Goal: Task Accomplishment & Management: Manage account settings

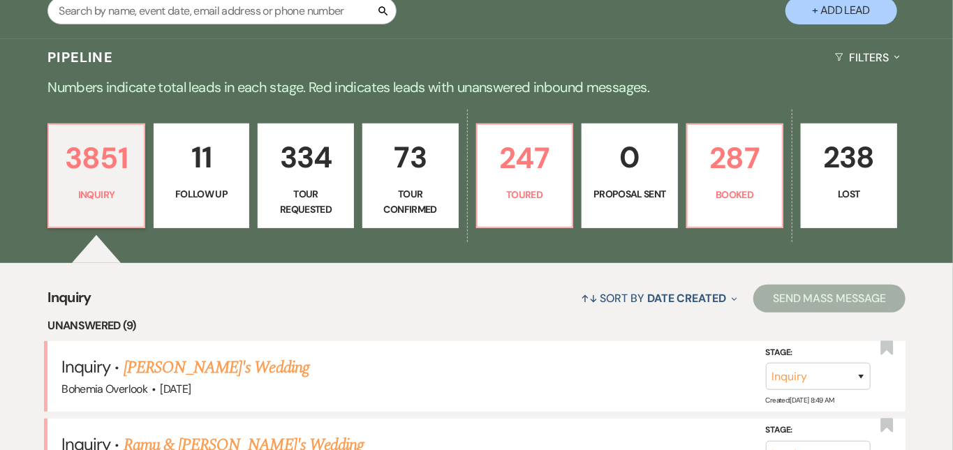
scroll to position [285, 0]
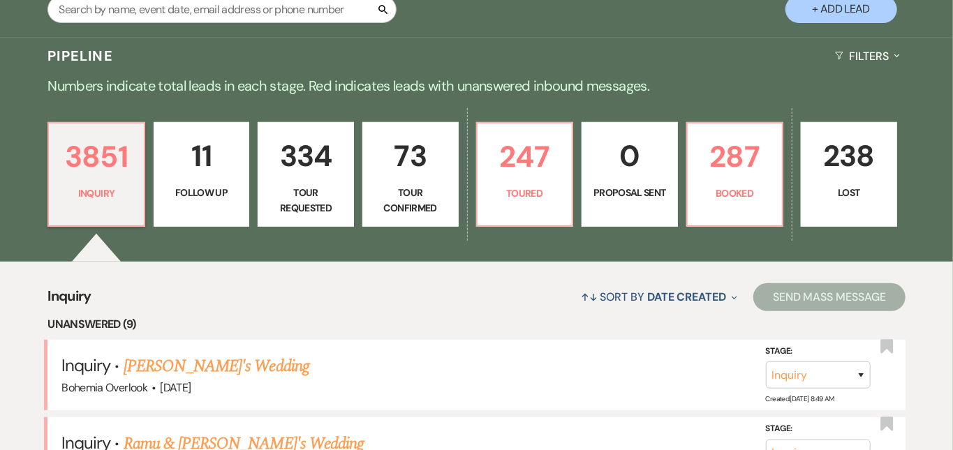
click at [450, 162] on p "73" at bounding box center [410, 156] width 78 height 47
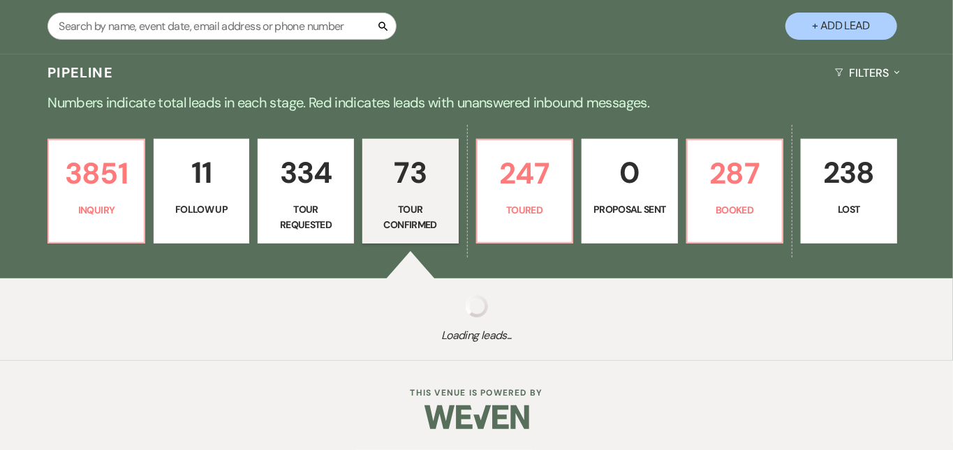
scroll to position [255, 0]
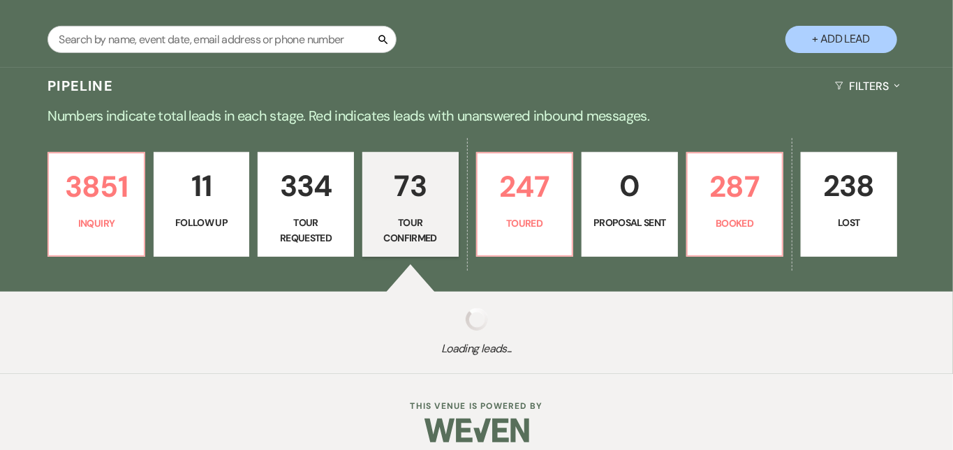
select select "4"
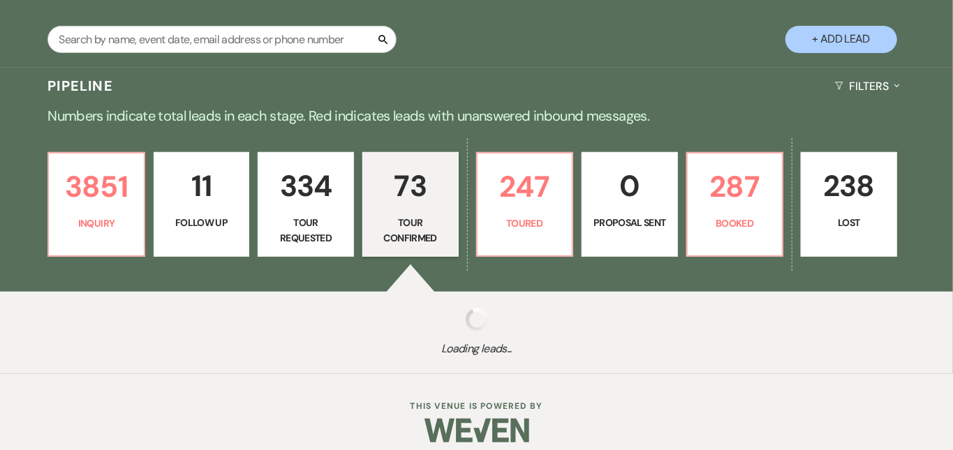
select select "4"
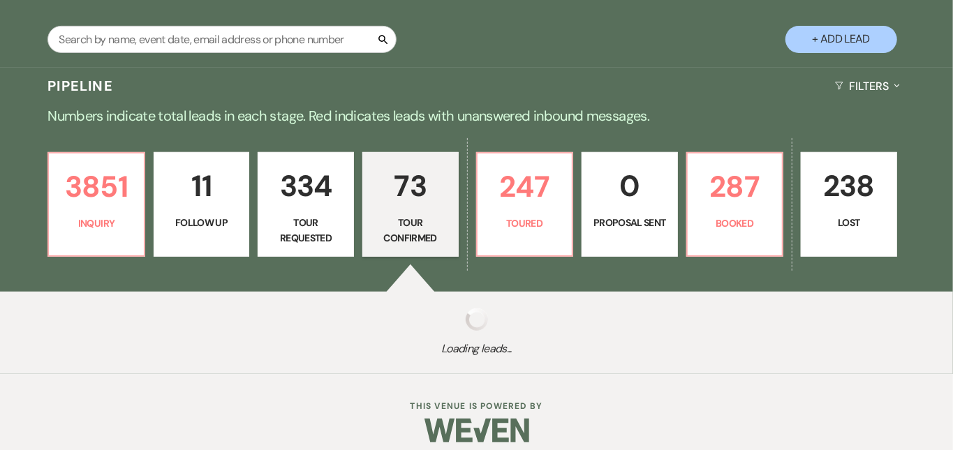
select select "4"
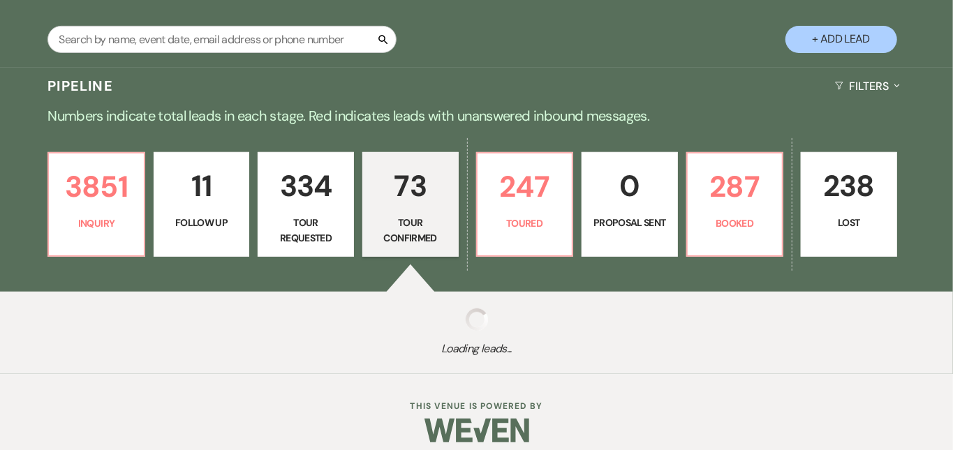
select select "4"
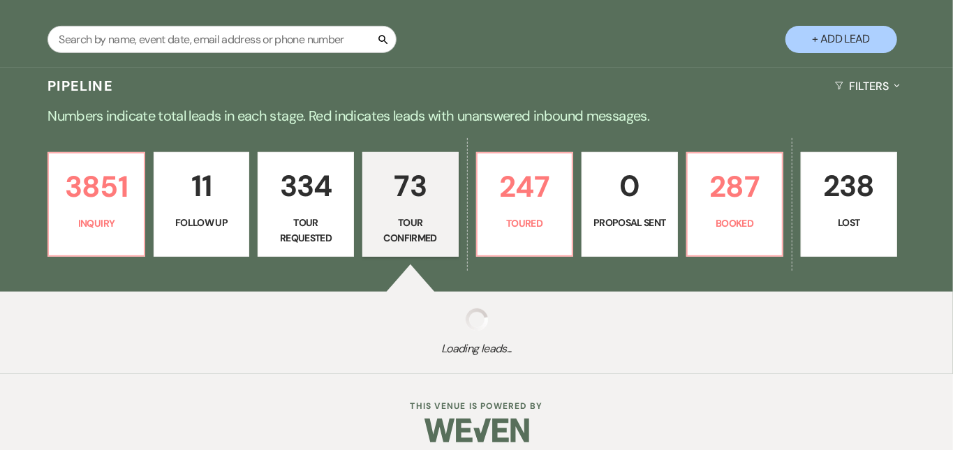
select select "4"
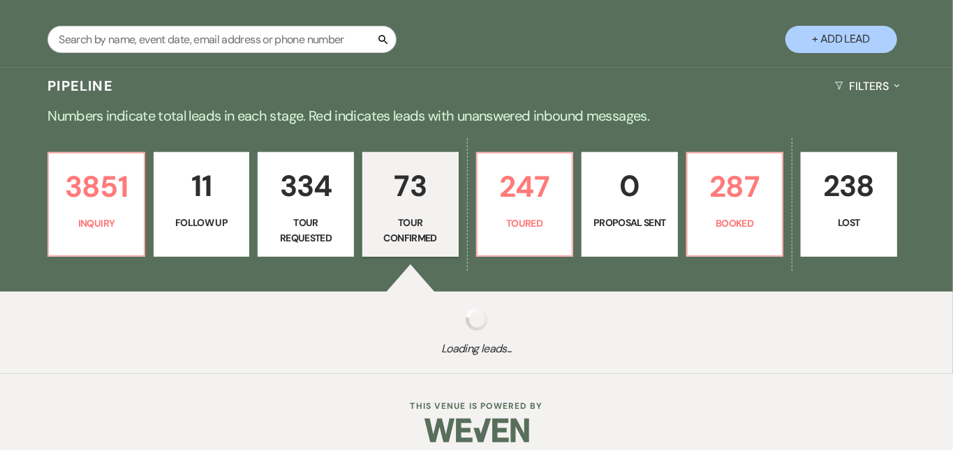
select select "4"
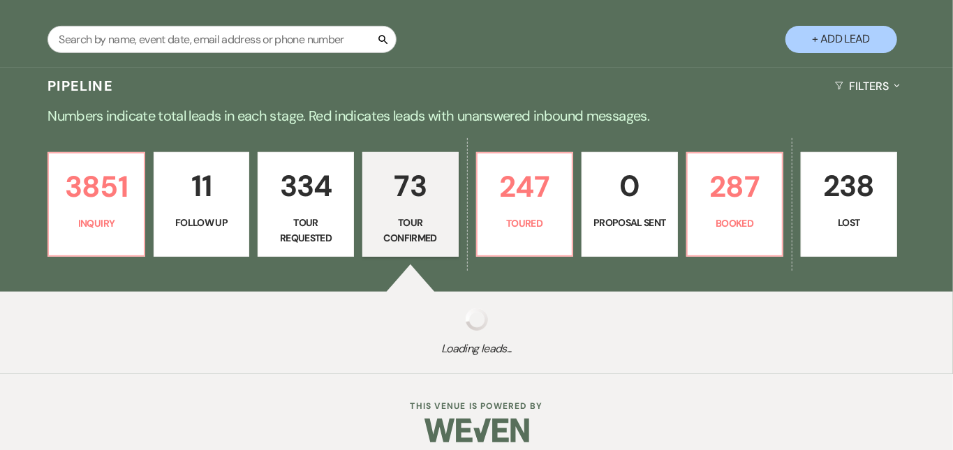
select select "4"
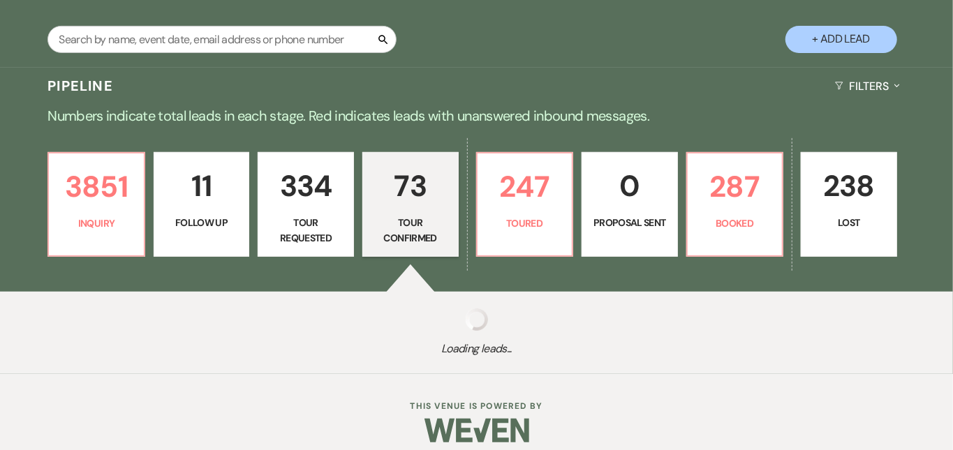
select select "4"
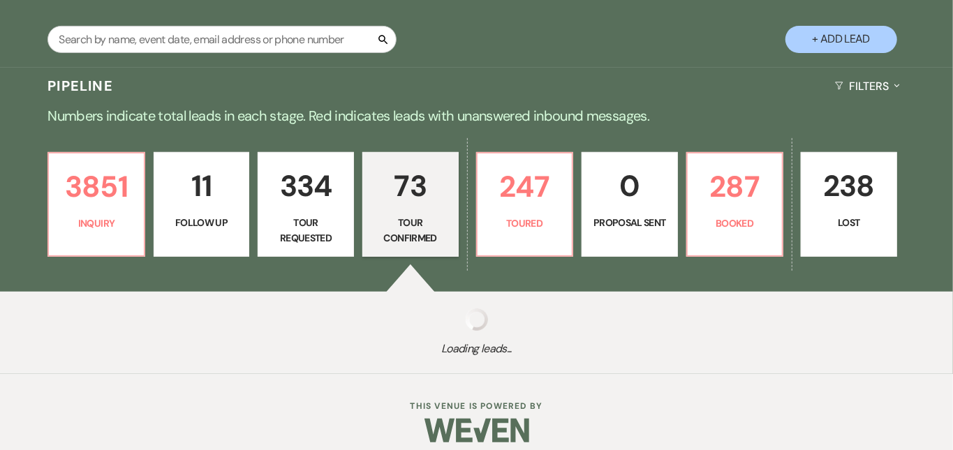
select select "4"
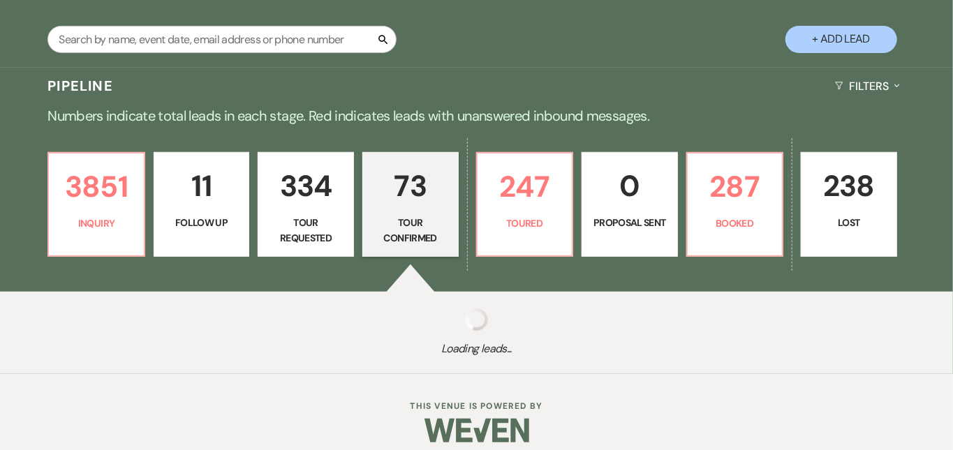
select select "4"
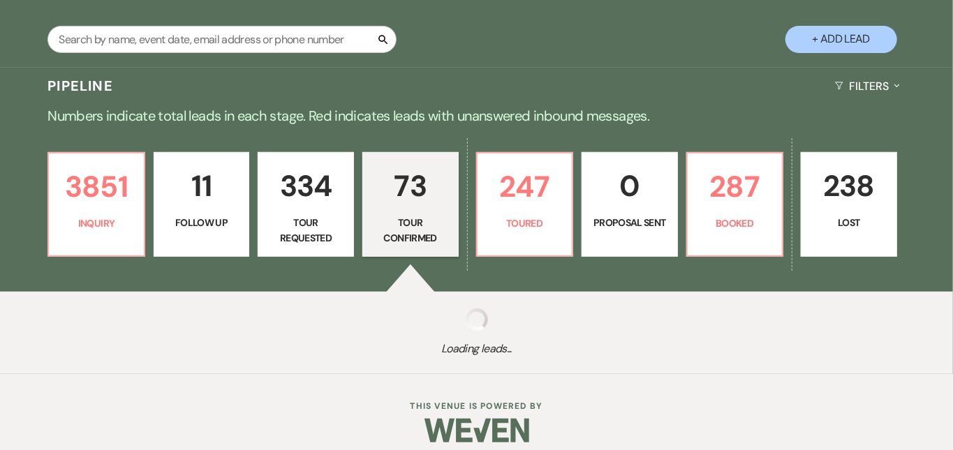
select select "4"
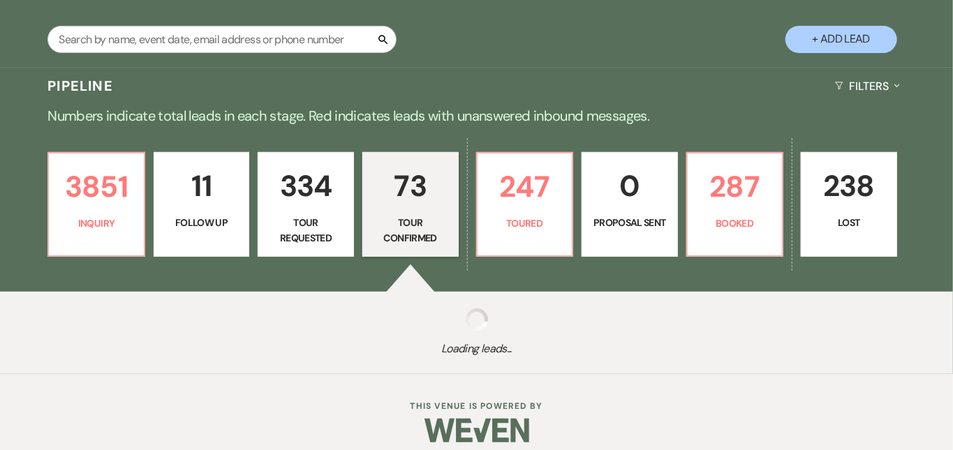
select select "4"
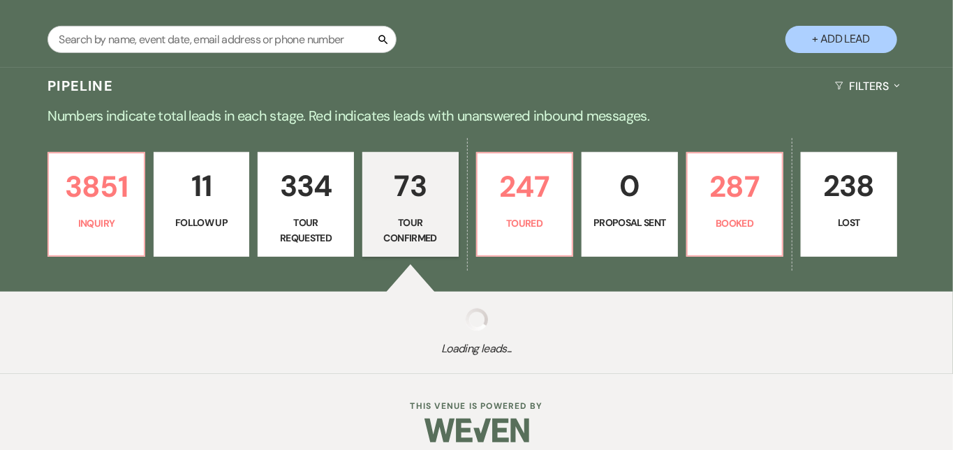
select select "4"
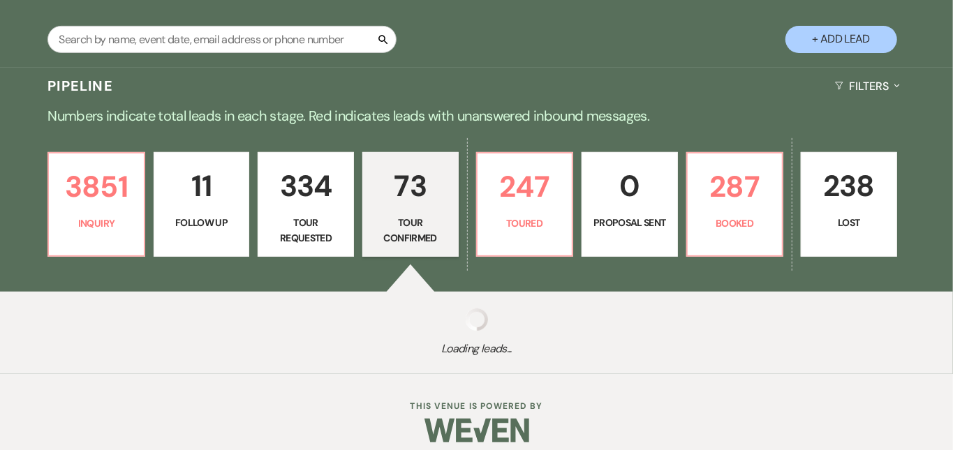
select select "4"
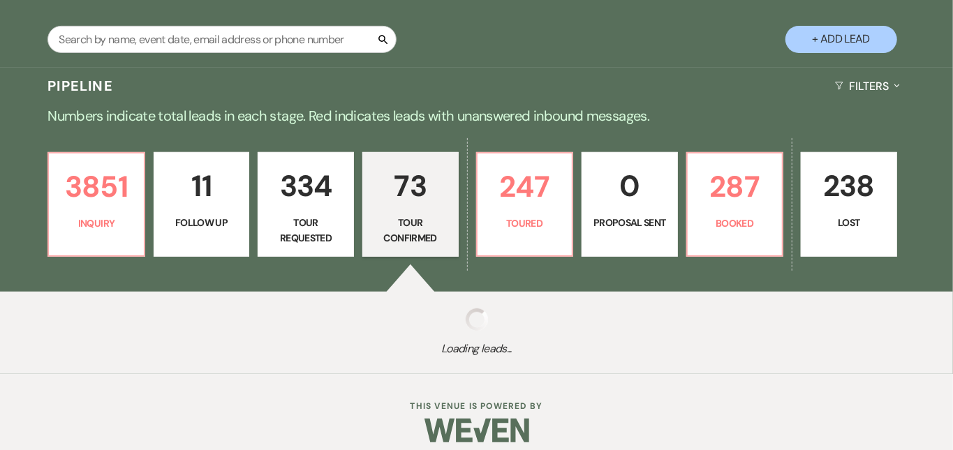
select select "4"
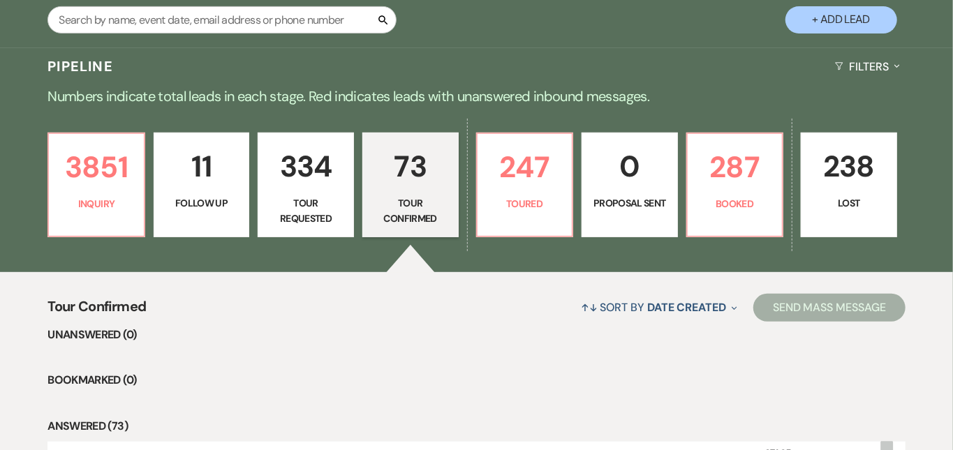
scroll to position [275, 0]
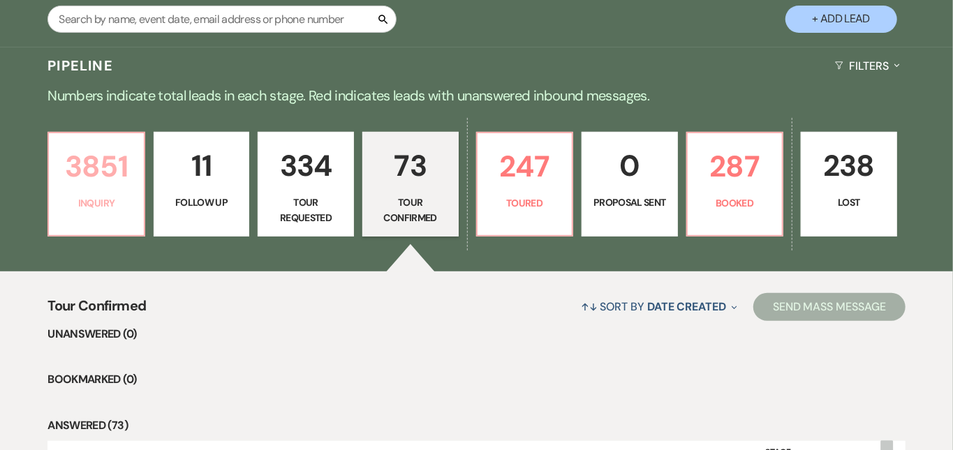
click at [120, 154] on p "3851" at bounding box center [96, 166] width 78 height 47
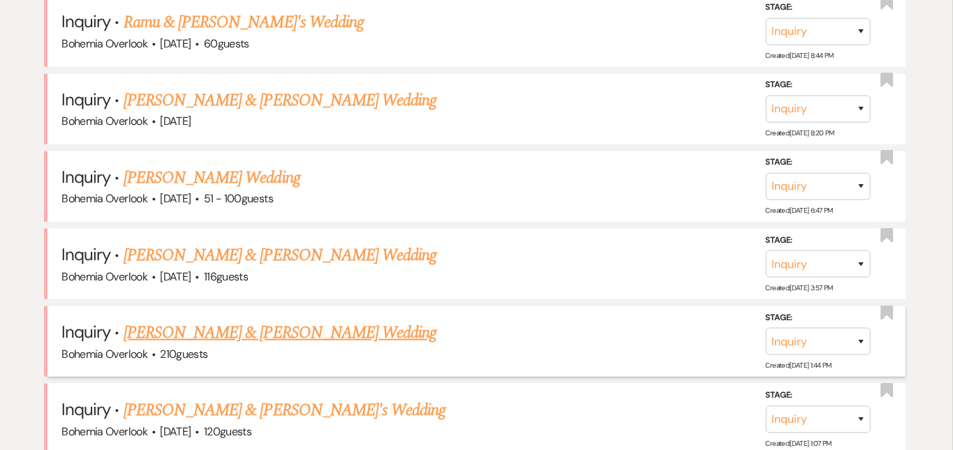
scroll to position [702, 0]
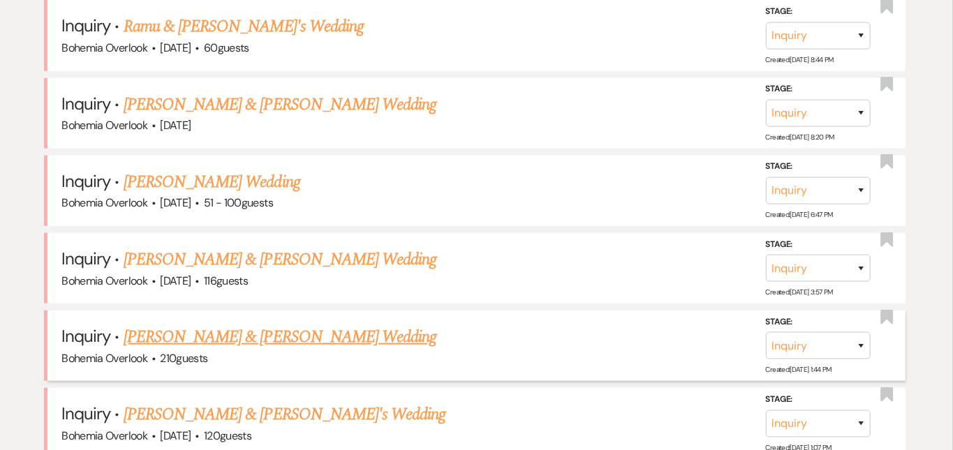
click at [236, 325] on link "[PERSON_NAME] & [PERSON_NAME] Wedding" at bounding box center [280, 337] width 313 height 25
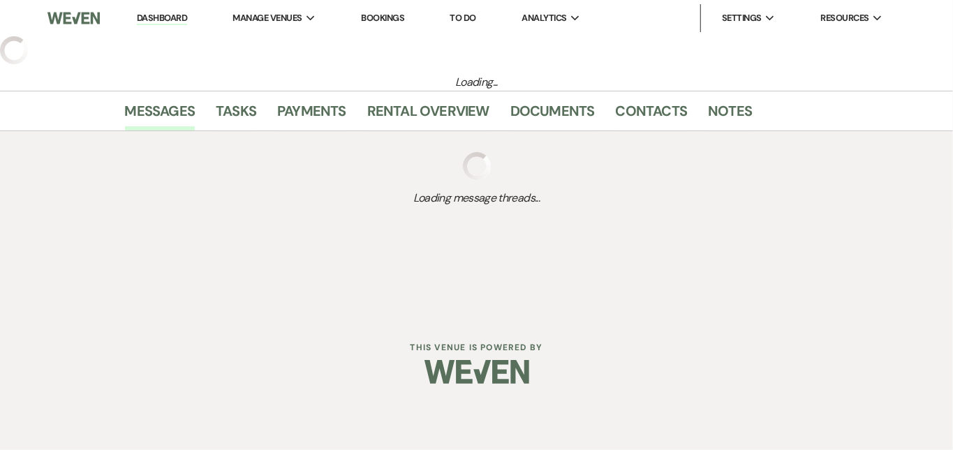
select select "5"
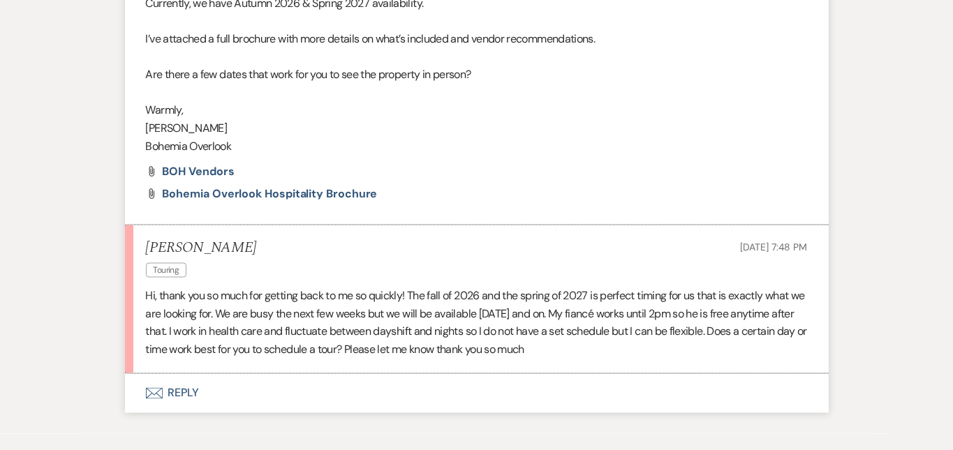
scroll to position [1153, 0]
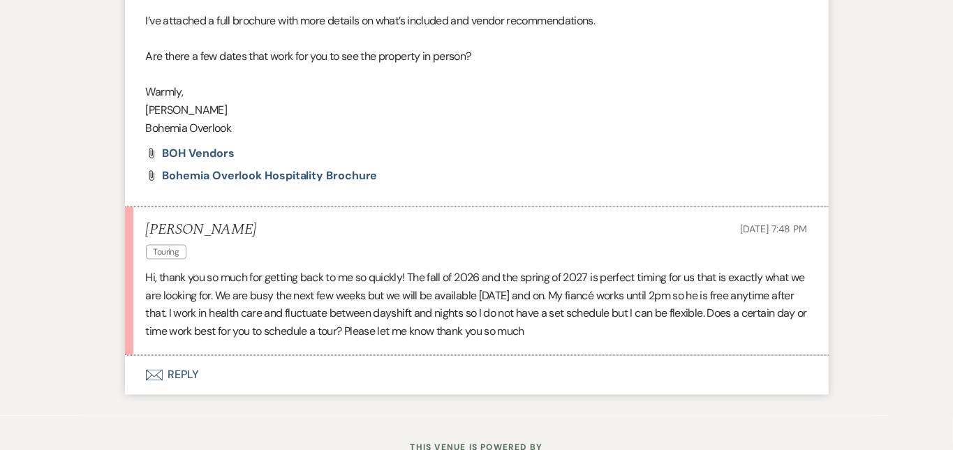
click at [392, 356] on button "Envelope Reply" at bounding box center [477, 375] width 704 height 39
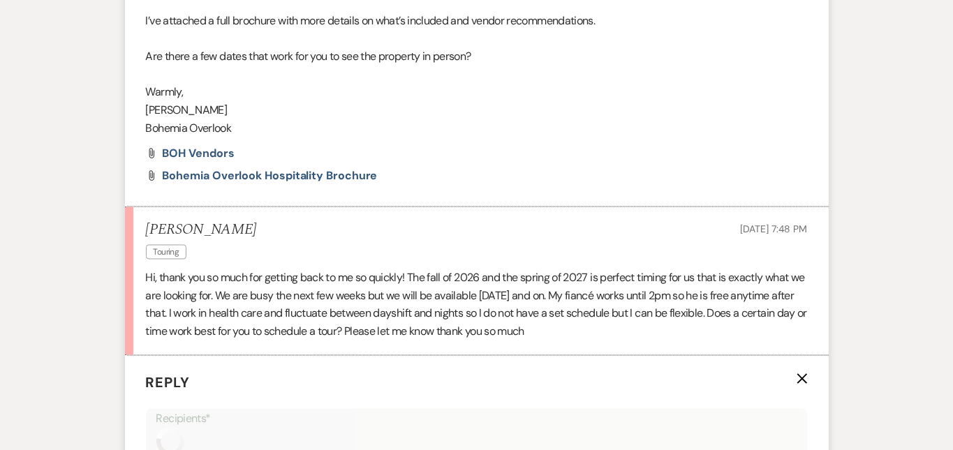
scroll to position [1405, 0]
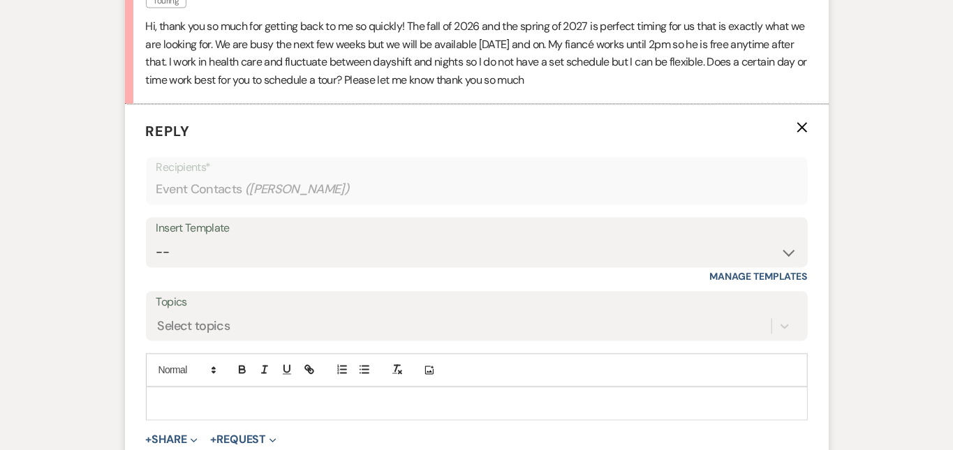
click at [391, 397] on p at bounding box center [477, 404] width 640 height 15
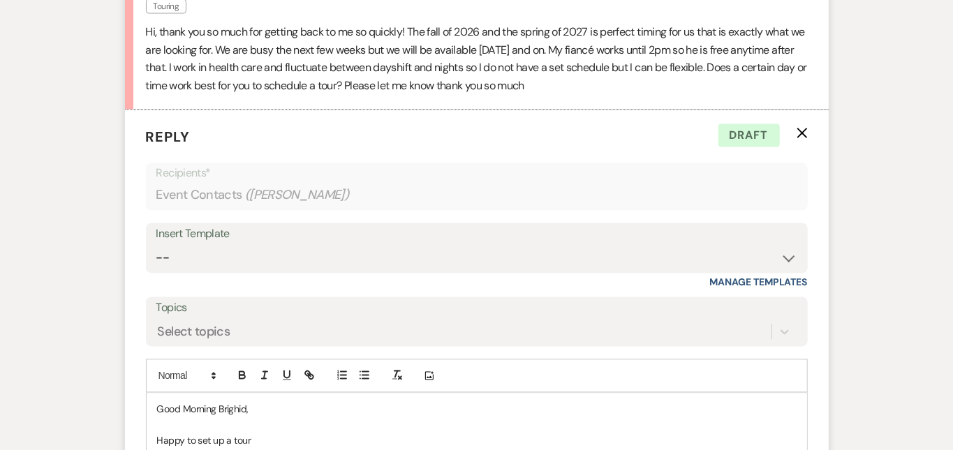
scroll to position [1402, 0]
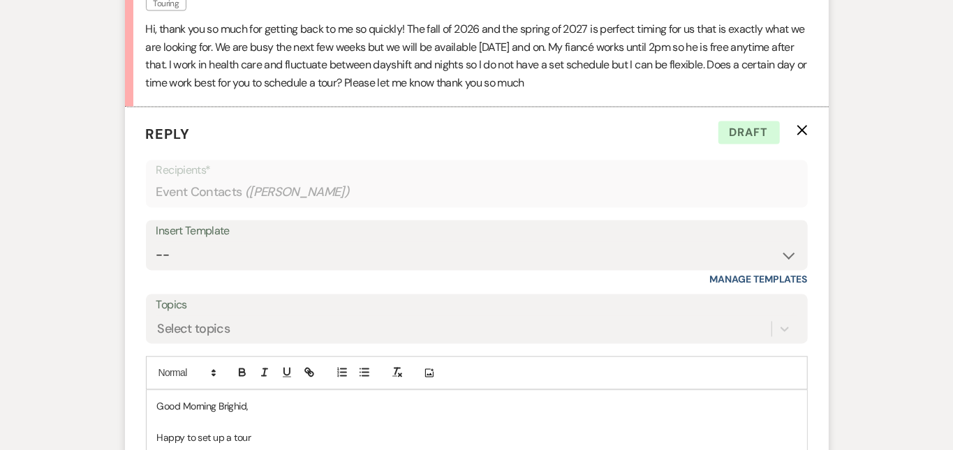
click at [521, 431] on p "Happy to set up a tour" at bounding box center [477, 438] width 640 height 15
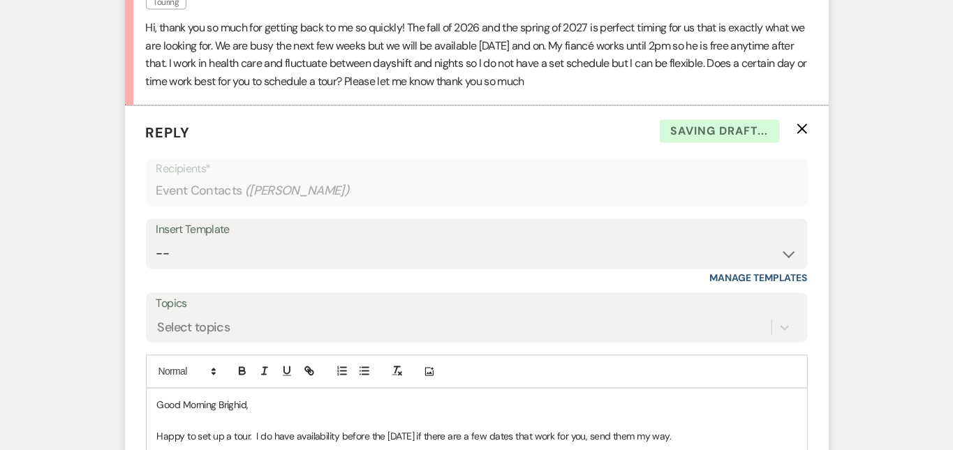
scroll to position [1654, 0]
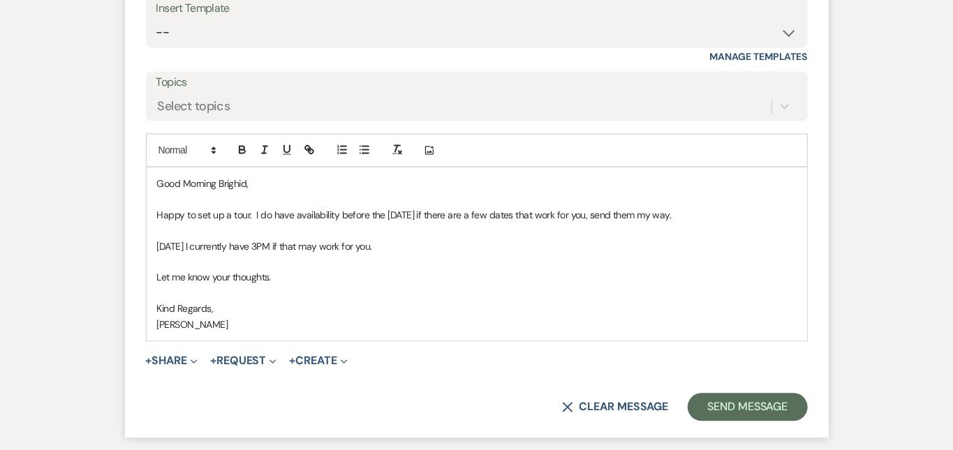
scroll to position [1648, 0]
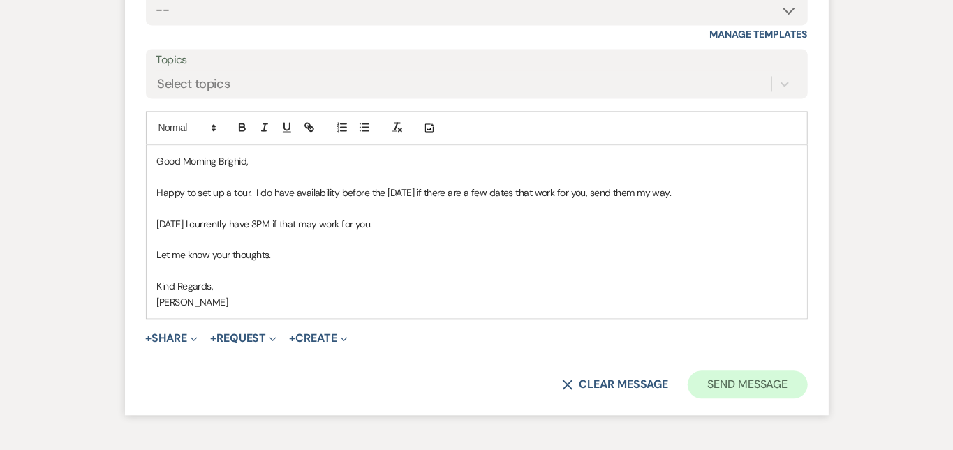
click at [807, 371] on button "Send Message" at bounding box center [747, 385] width 119 height 28
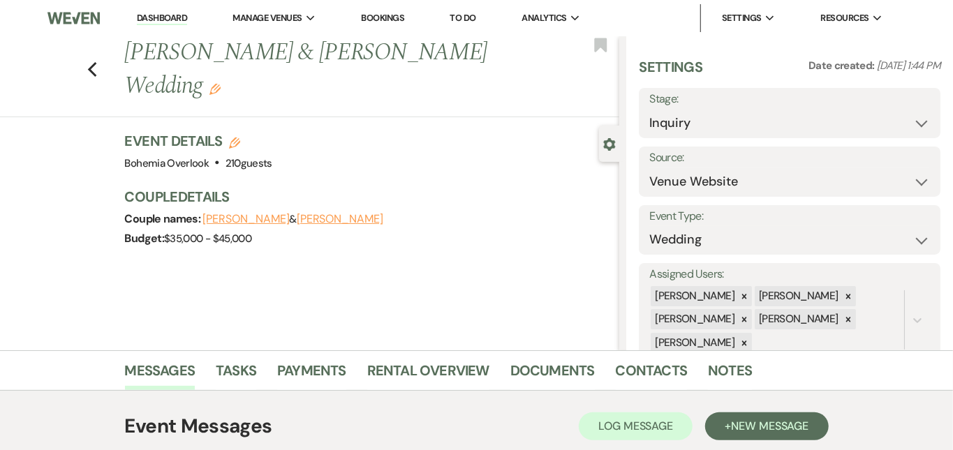
scroll to position [0, 0]
select select "2"
click at [914, 110] on button "Save" at bounding box center [909, 113] width 63 height 28
click at [180, 22] on link "Dashboard" at bounding box center [162, 18] width 50 height 13
select select "2"
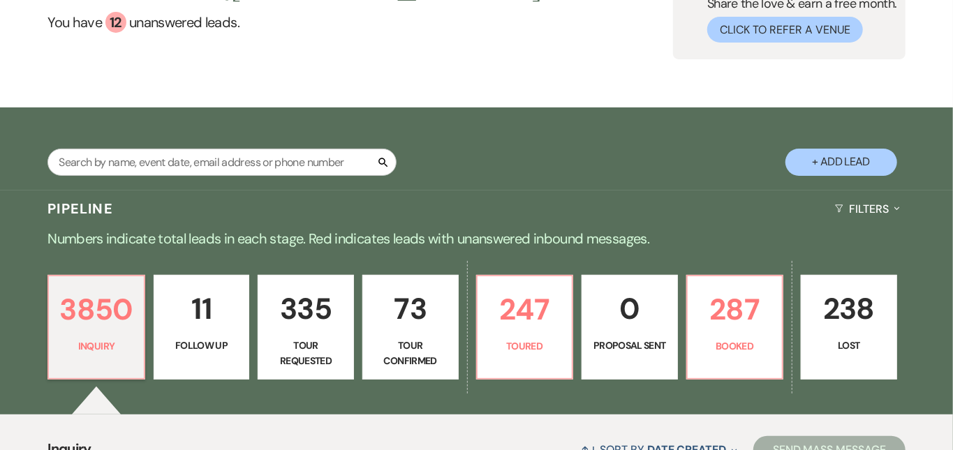
scroll to position [219, 0]
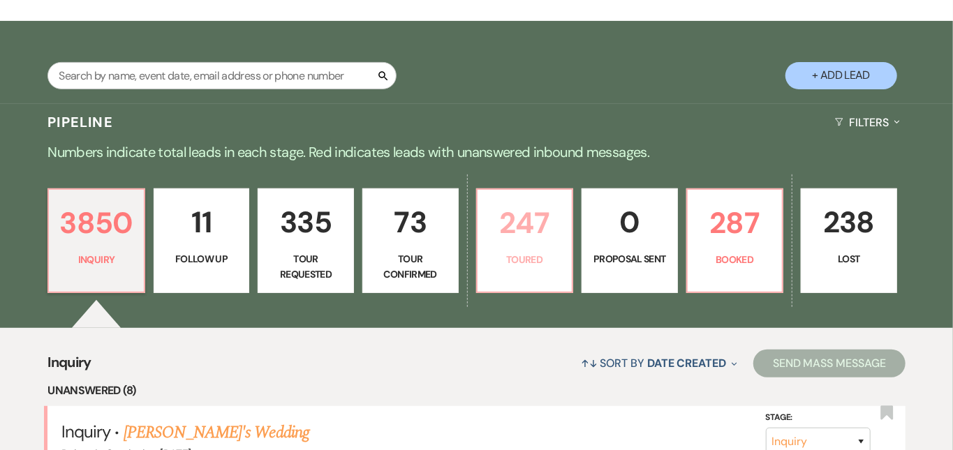
click at [553, 213] on p "247" at bounding box center [525, 223] width 78 height 47
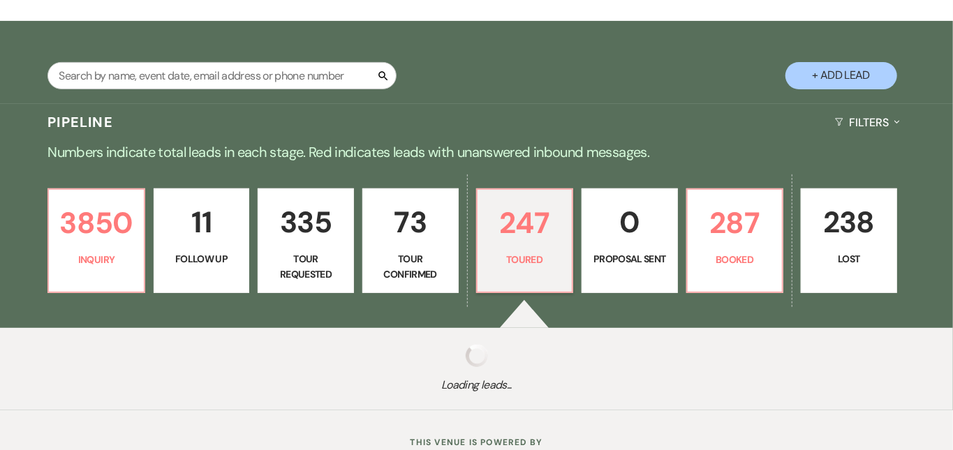
select select "5"
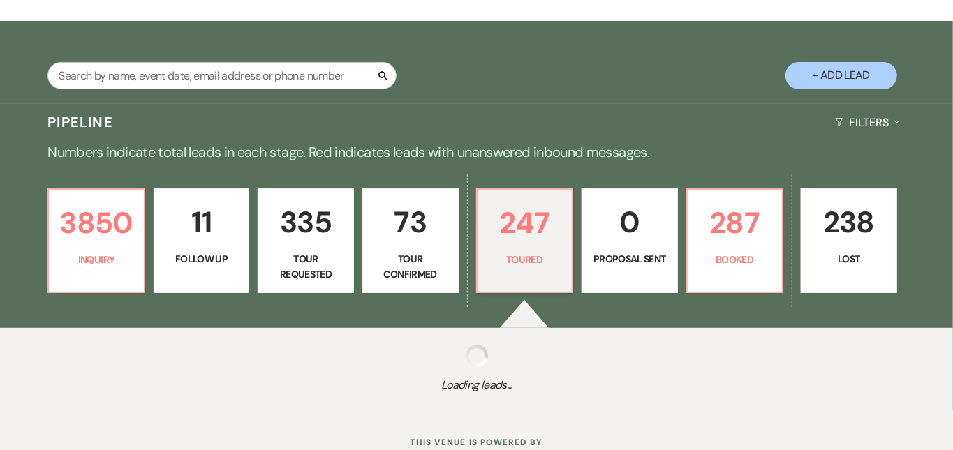
select select "5"
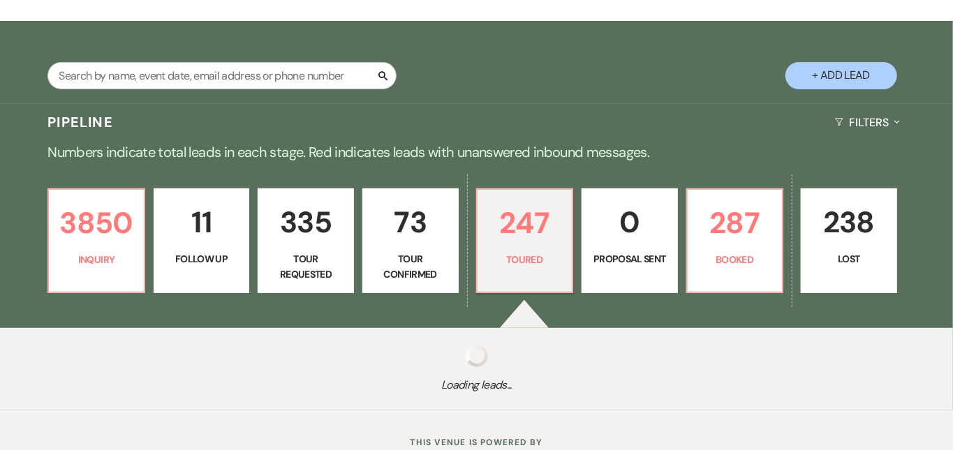
select select "5"
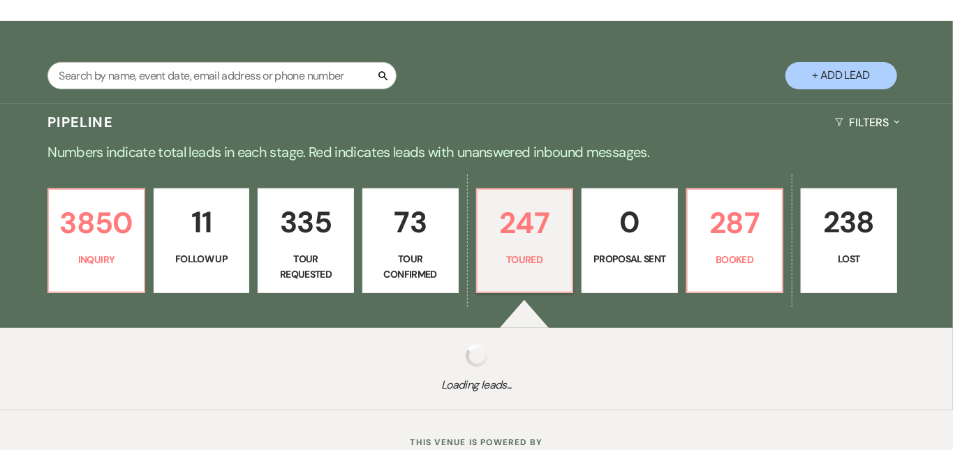
select select "5"
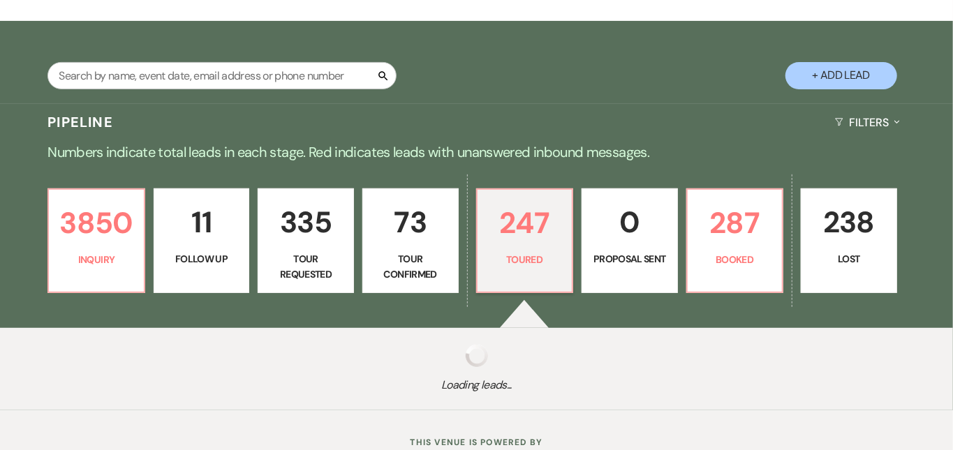
select select "5"
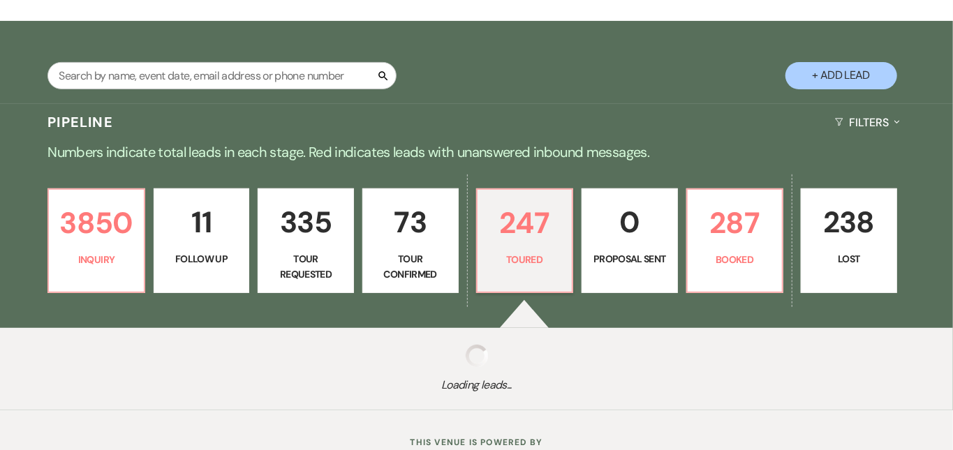
select select "5"
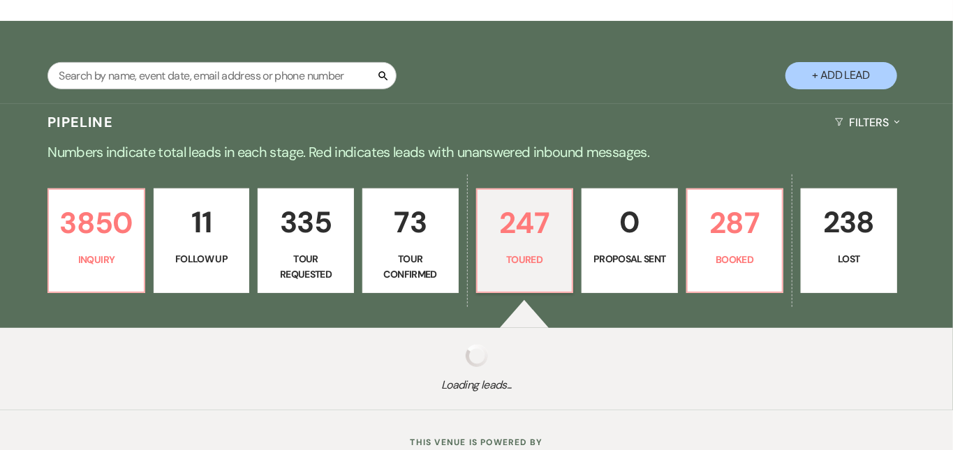
select select "5"
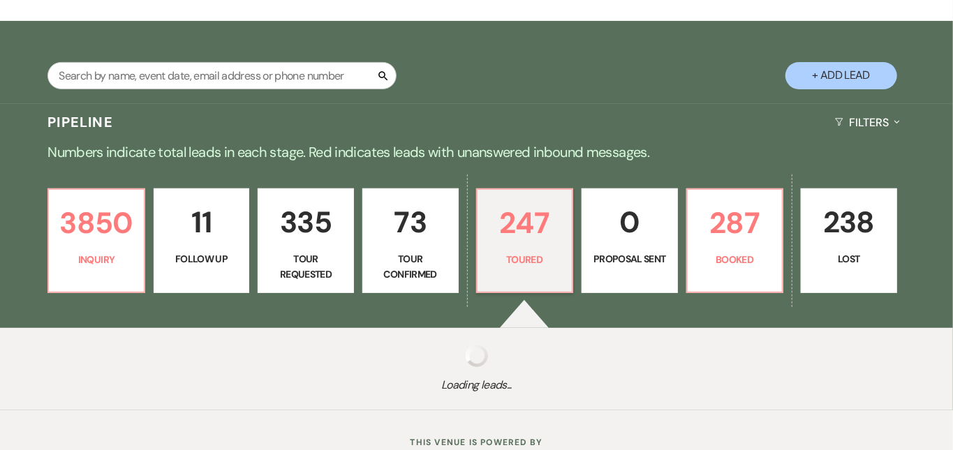
select select "5"
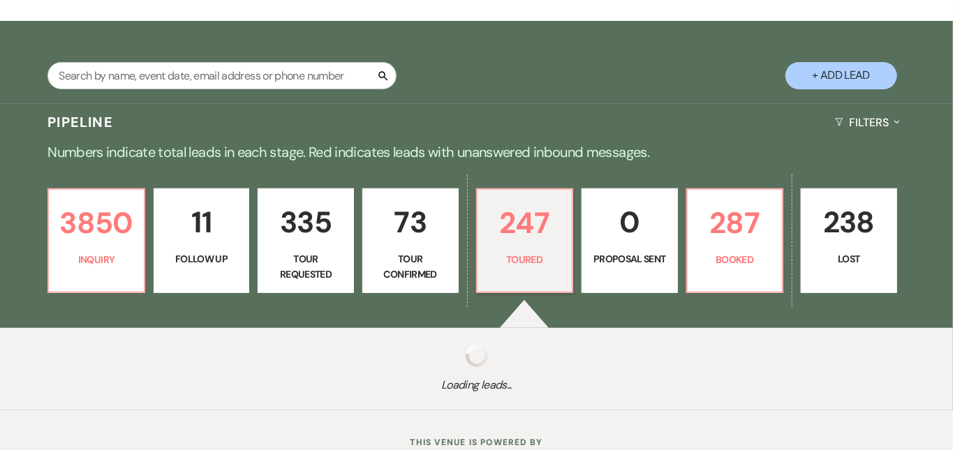
select select "5"
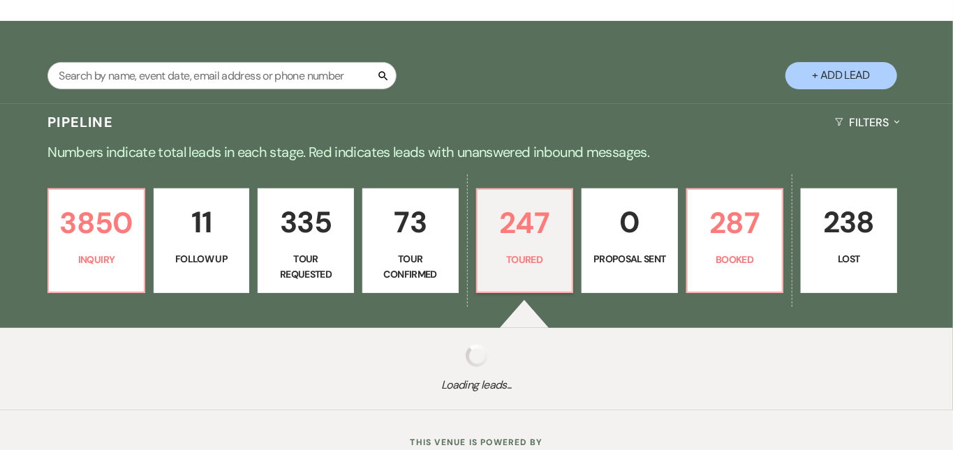
select select "5"
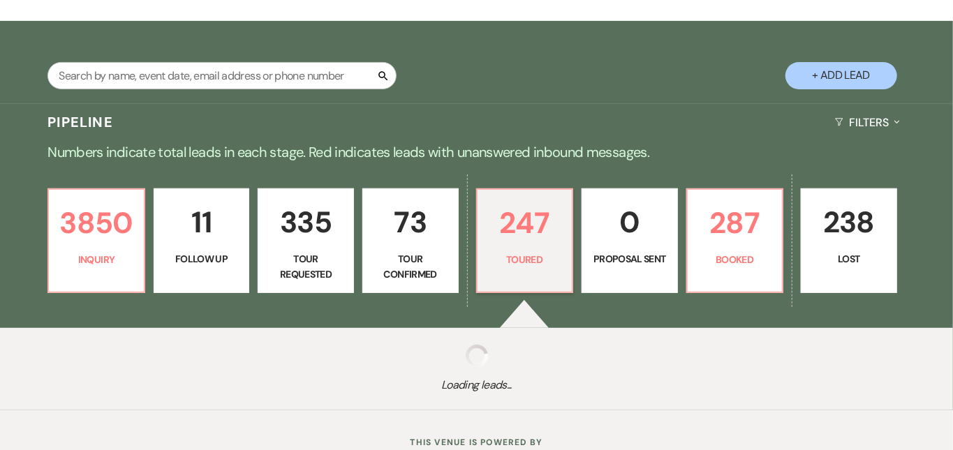
select select "5"
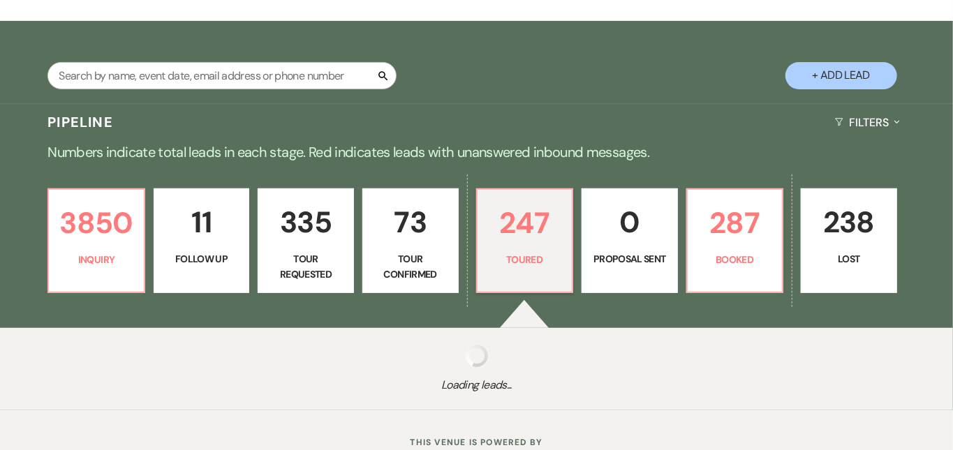
select select "5"
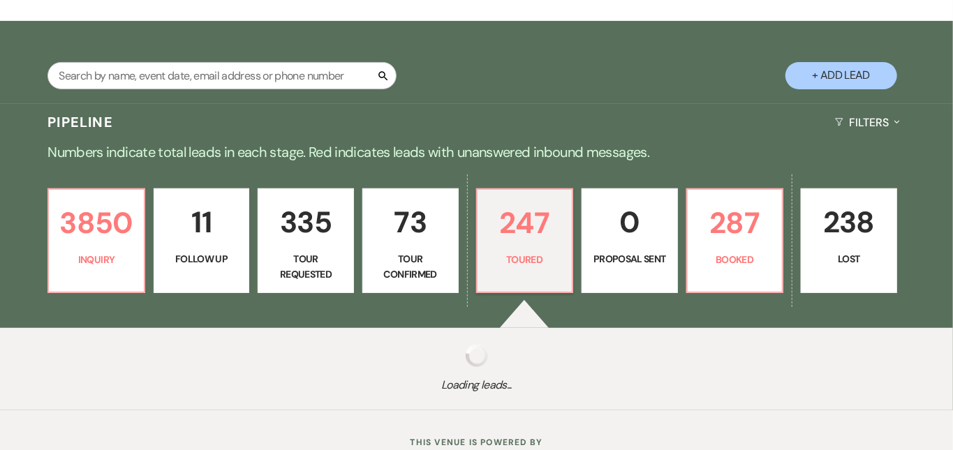
select select "5"
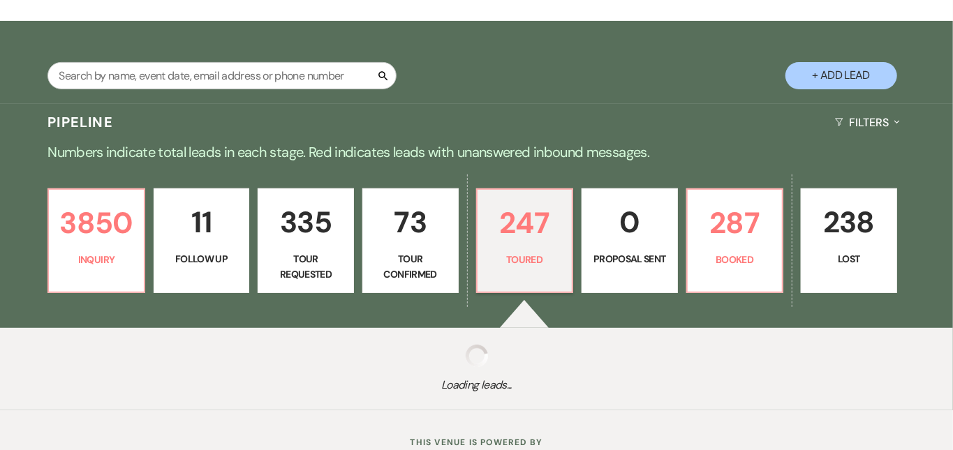
select select "5"
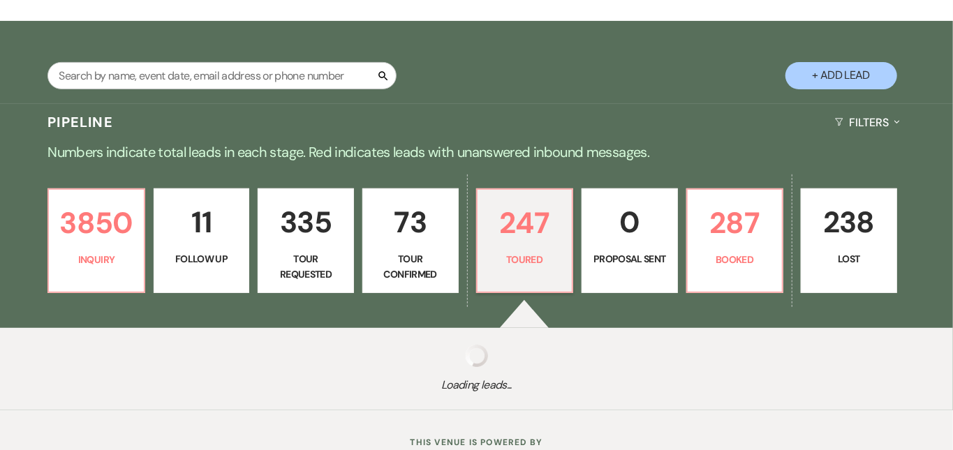
select select "5"
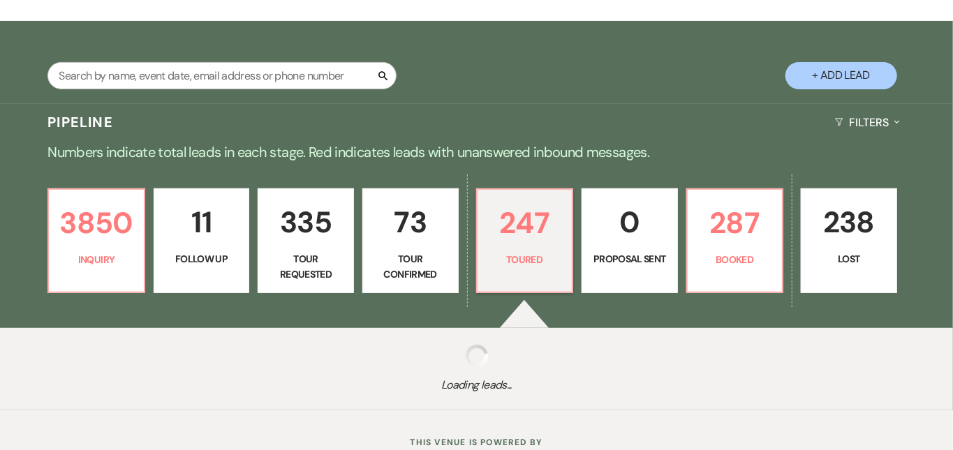
select select "5"
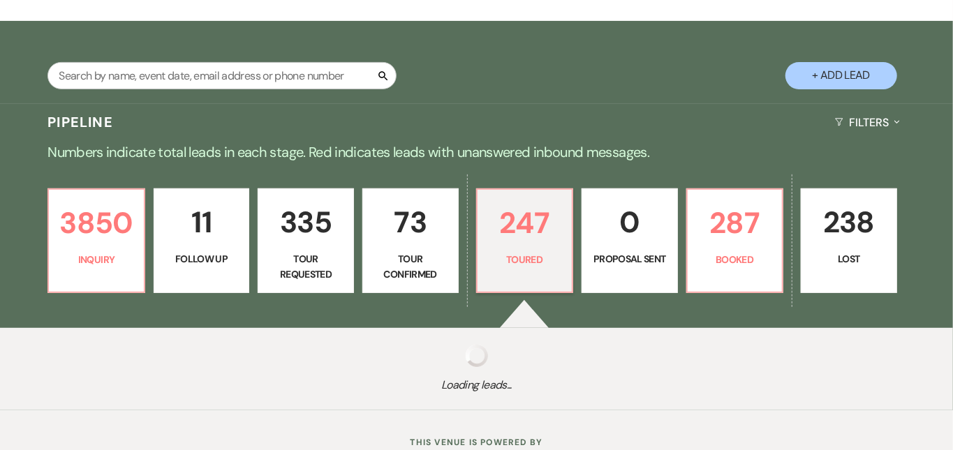
select select "5"
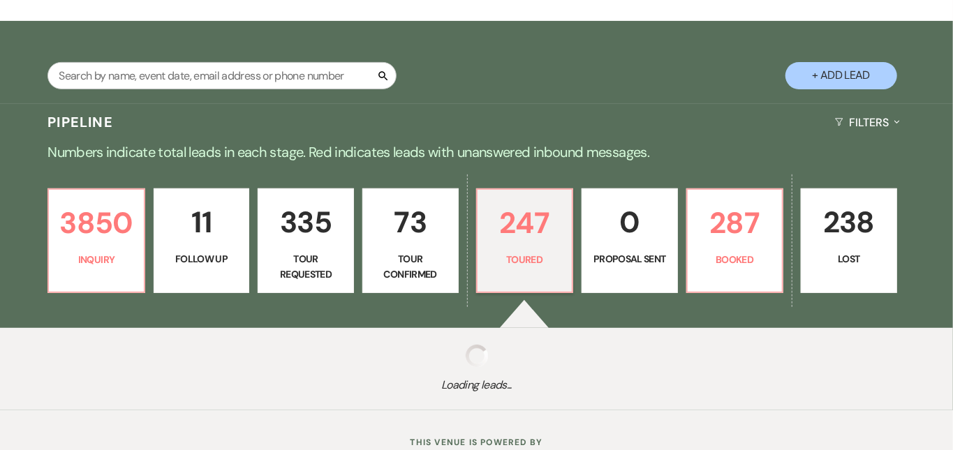
select select "5"
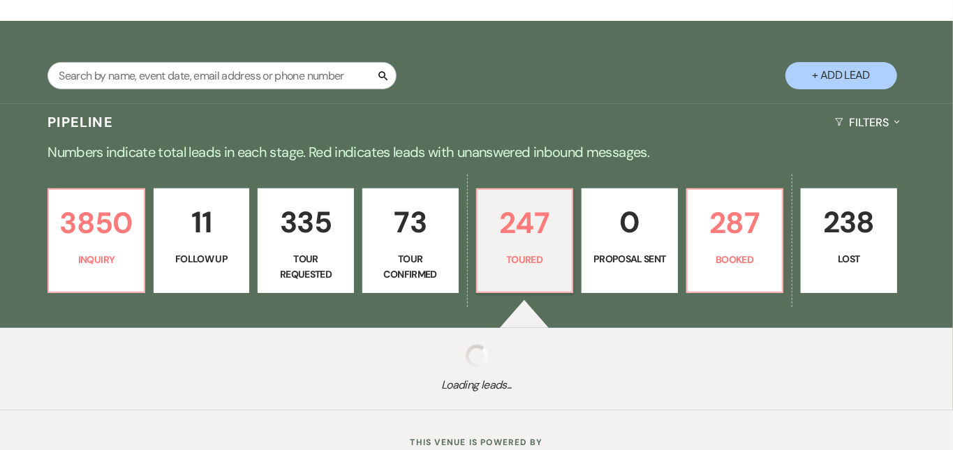
select select "5"
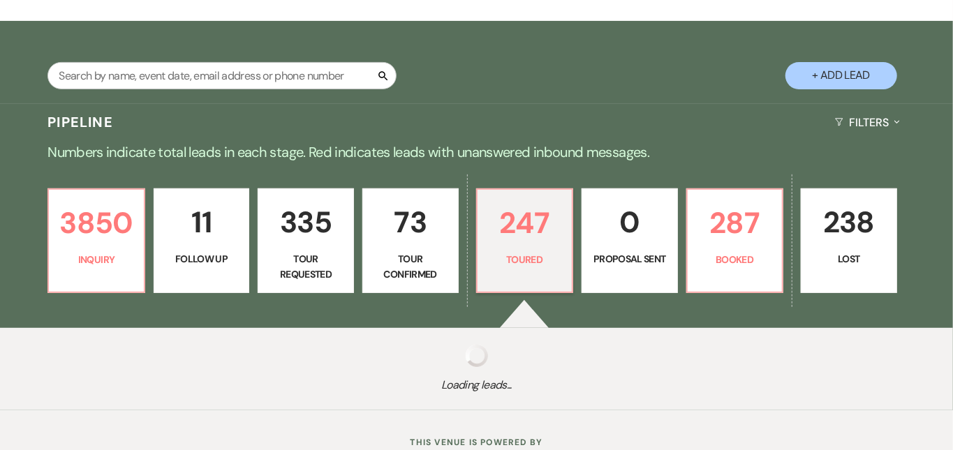
select select "5"
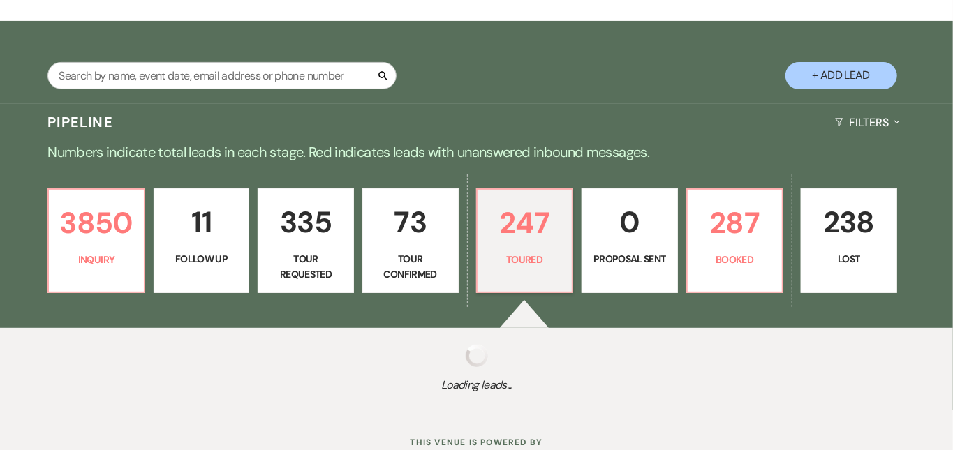
select select "5"
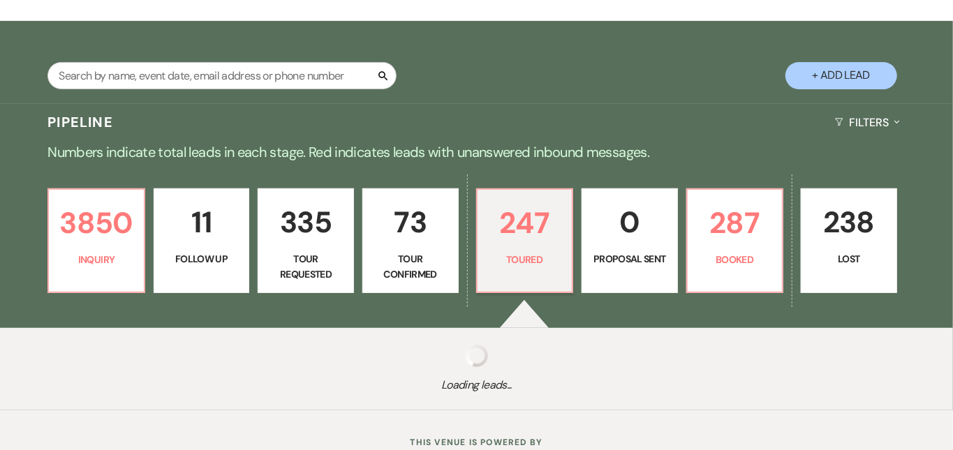
select select "5"
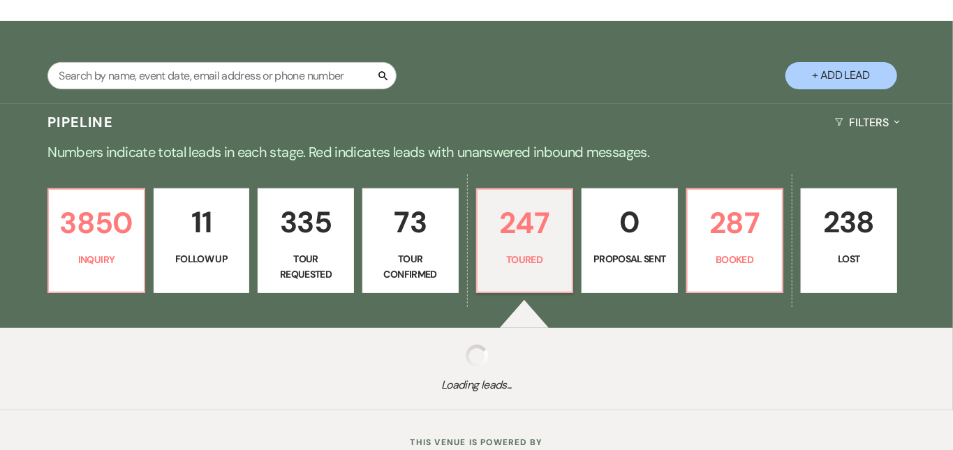
select select "5"
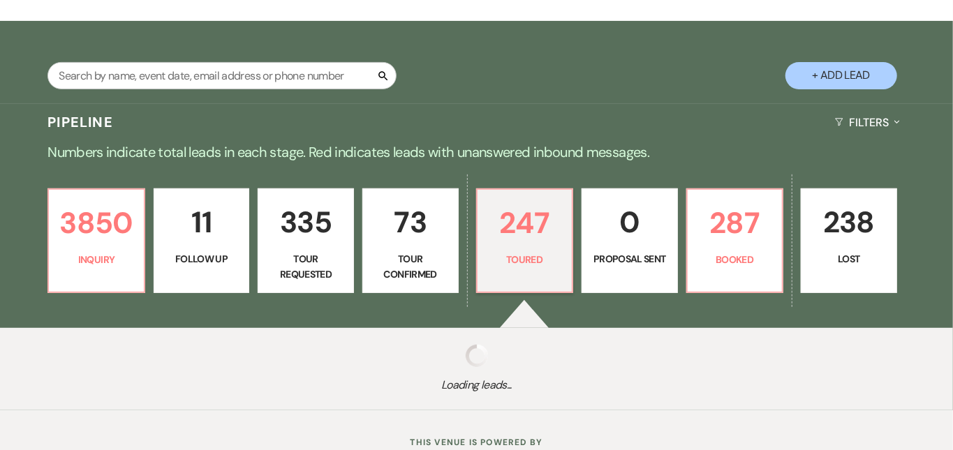
select select "5"
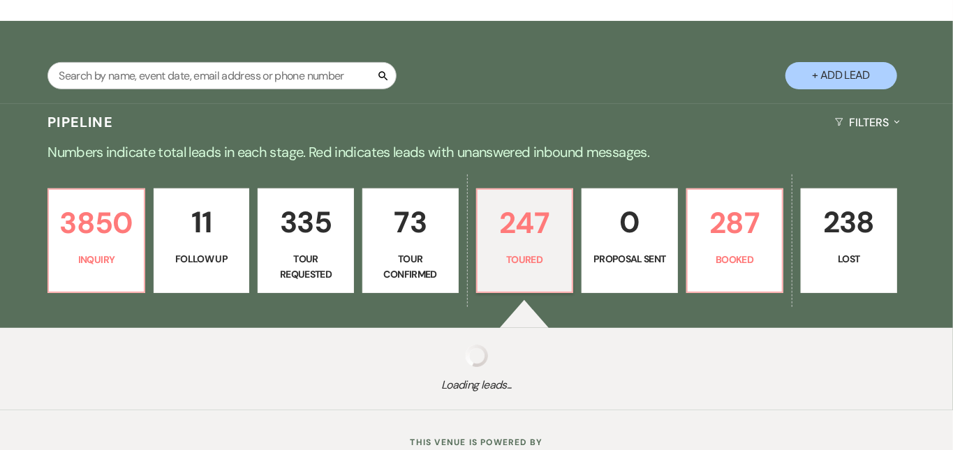
select select "5"
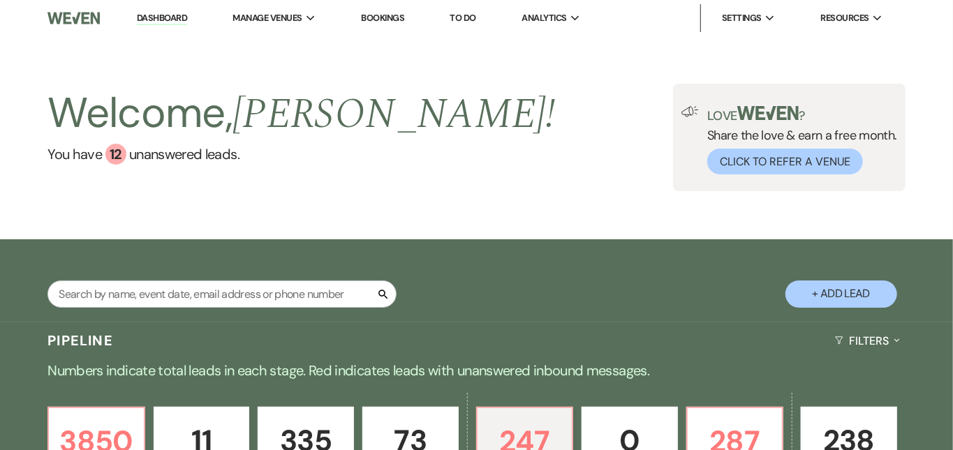
click at [173, 17] on link "Dashboard" at bounding box center [162, 18] width 50 height 13
